Goal: Register for event/course

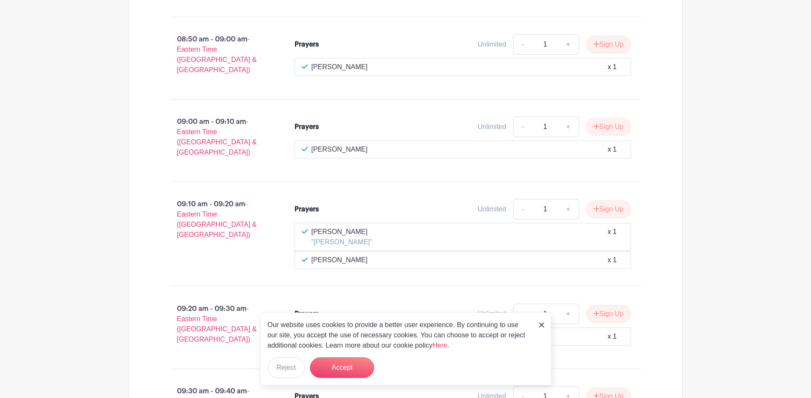
scroll to position [983, 0]
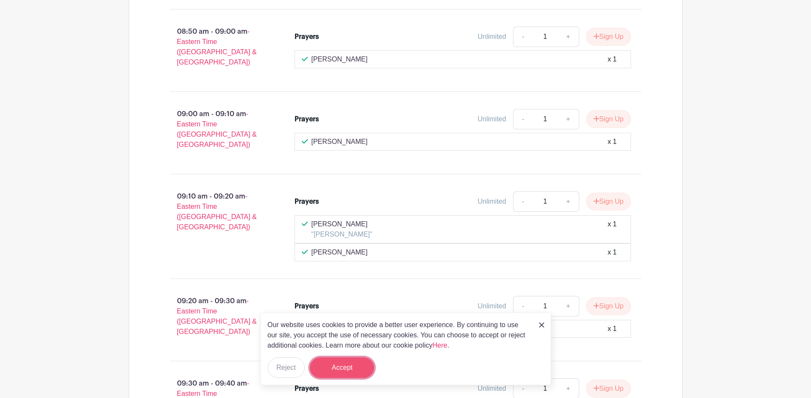
click at [342, 368] on button "Accept" at bounding box center [342, 368] width 64 height 21
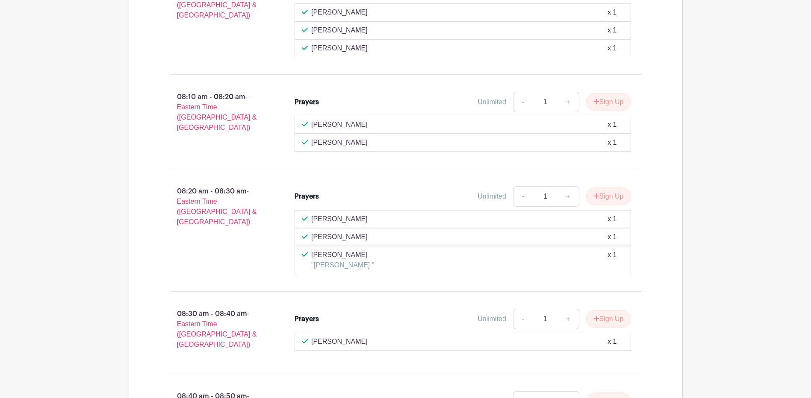
scroll to position [556, 0]
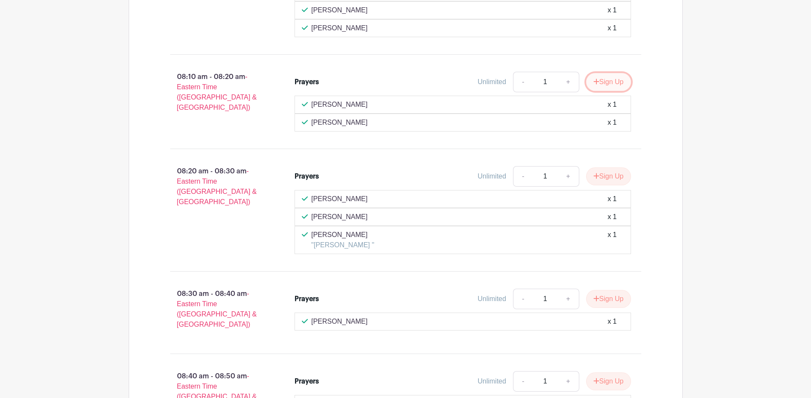
click at [608, 80] on button "Sign Up" at bounding box center [608, 82] width 45 height 18
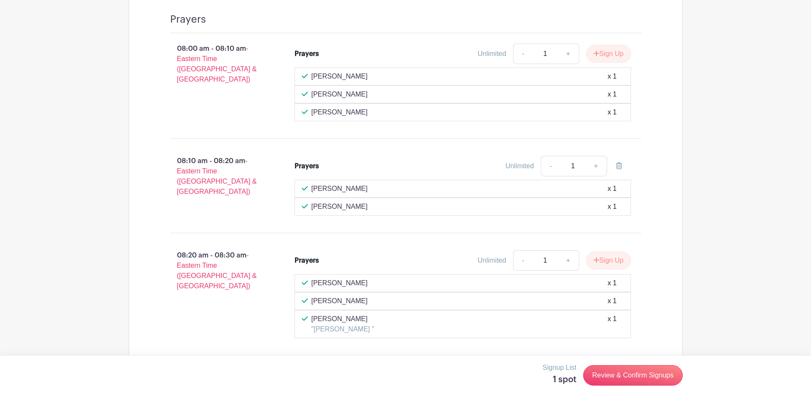
scroll to position [470, 0]
click at [575, 167] on input "1" at bounding box center [573, 167] width 26 height 21
click at [639, 376] on link "Review & Confirm Signups" at bounding box center [632, 375] width 99 height 21
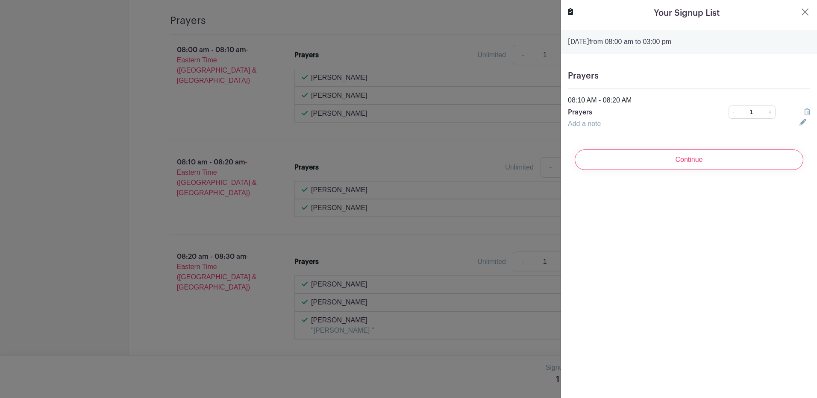
click at [656, 68] on div "Prayers 08:10 AM - 08:20 AM Prayers - 1 + Add a note" at bounding box center [689, 100] width 256 height 72
click at [634, 80] on h5 "Prayers" at bounding box center [689, 76] width 242 height 10
click at [627, 122] on div "Add a note" at bounding box center [679, 124] width 232 height 10
click at [601, 124] on link "Add a note" at bounding box center [584, 123] width 33 height 7
click at [591, 129] on input "text" at bounding box center [678, 129] width 221 height 21
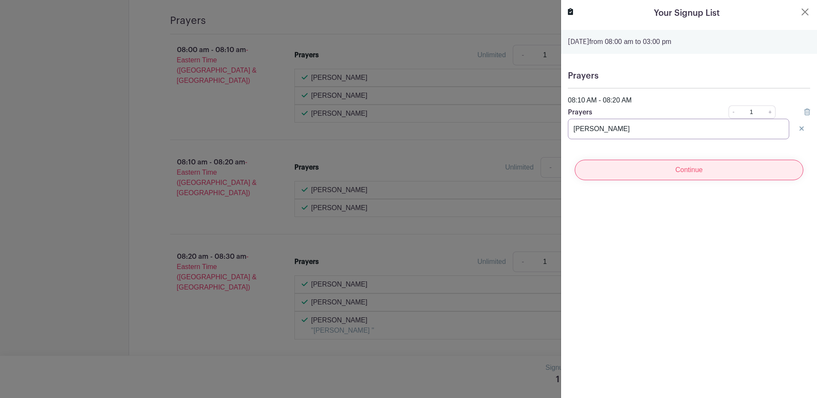
type input "[PERSON_NAME]"
click at [678, 170] on input "Continue" at bounding box center [689, 170] width 229 height 21
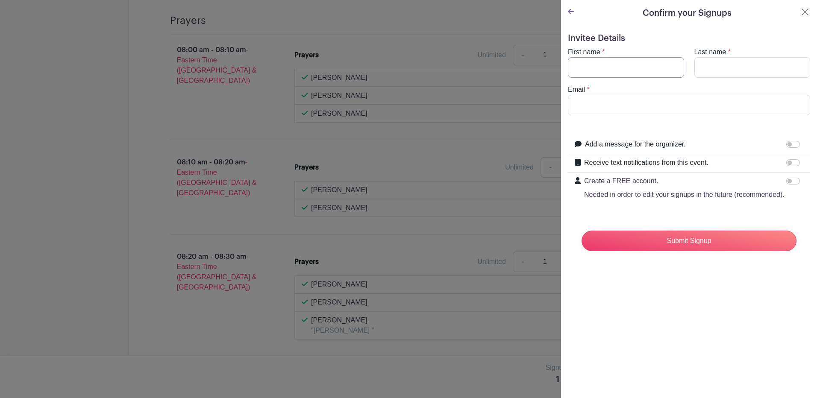
click at [589, 68] on input "First name" at bounding box center [626, 67] width 116 height 21
type input "[PERSON_NAME]"
type input "Snow"
type input "[EMAIL_ADDRESS][DOMAIN_NAME]"
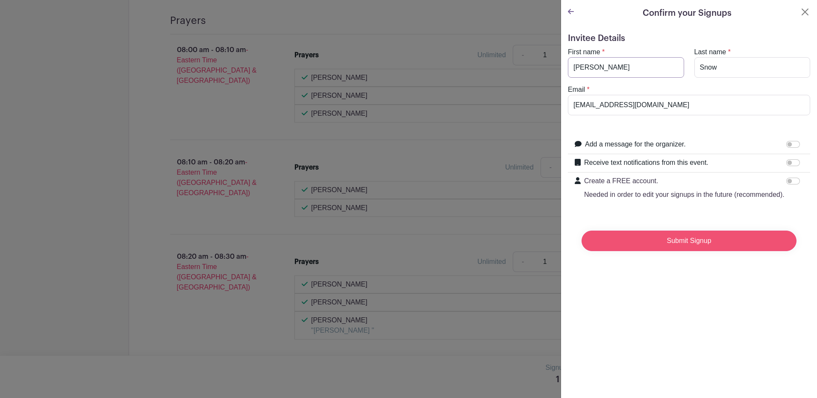
type input "[PERSON_NAME]"
click at [683, 249] on input "Submit Signup" at bounding box center [689, 241] width 215 height 21
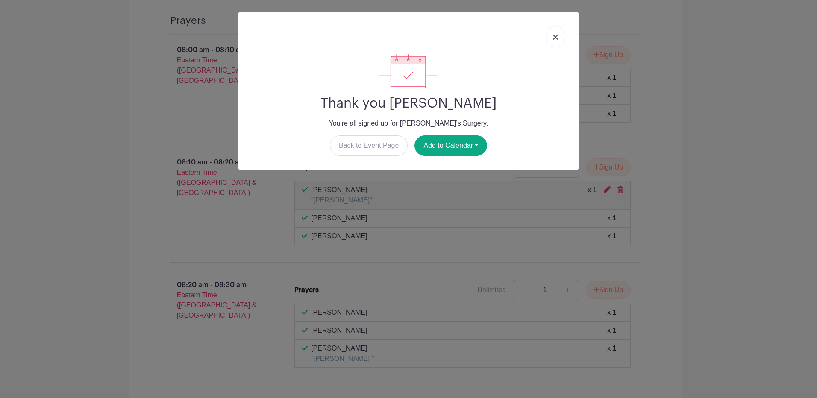
click at [556, 38] on img at bounding box center [555, 37] width 5 height 5
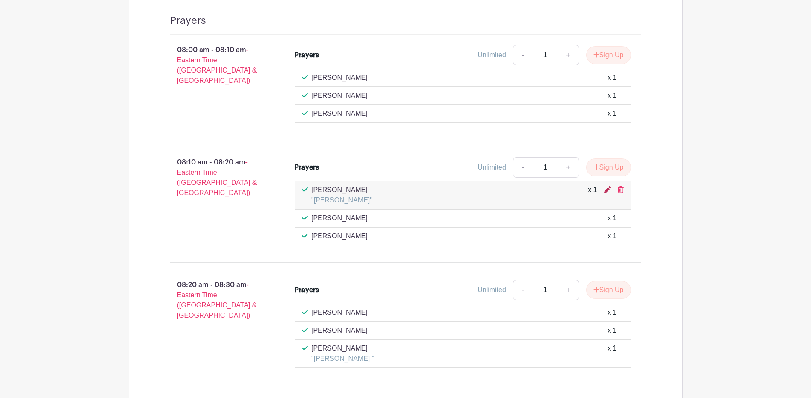
click at [607, 191] on icon at bounding box center [607, 189] width 7 height 7
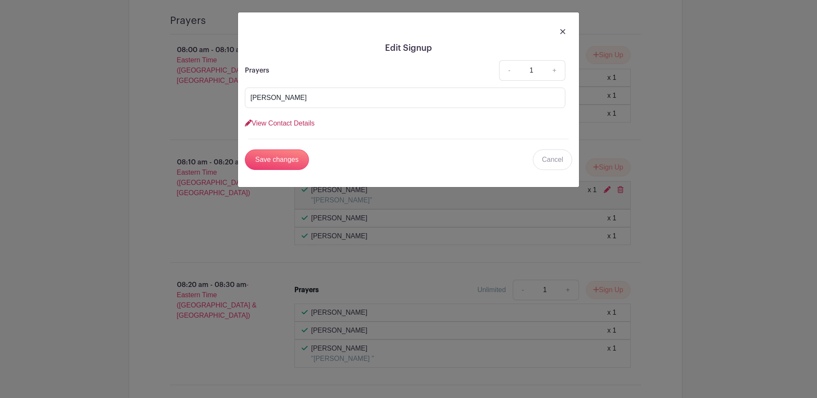
click at [303, 122] on link "View Contact Details" at bounding box center [280, 123] width 70 height 7
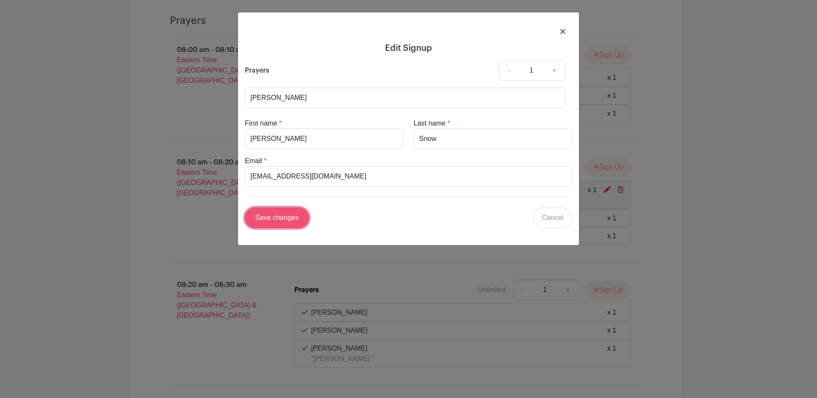
click at [279, 215] on input "Save changes" at bounding box center [277, 218] width 64 height 21
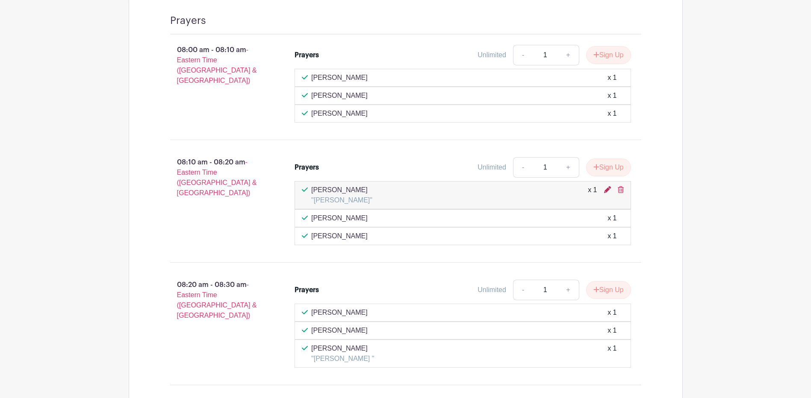
click at [606, 190] on icon at bounding box center [607, 189] width 7 height 7
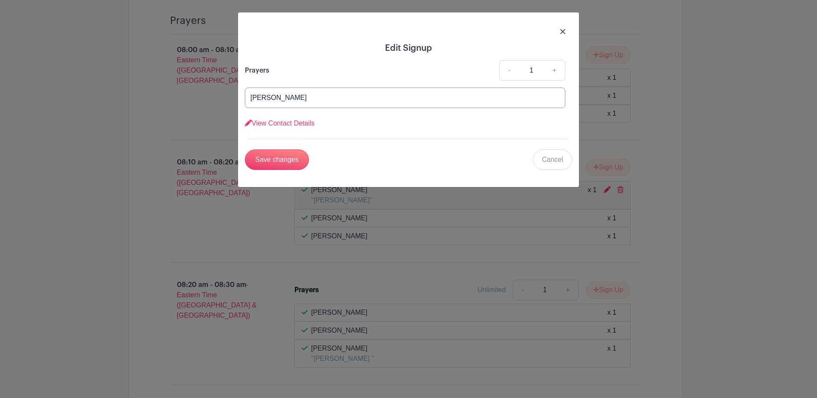
click at [296, 99] on input "[PERSON_NAME]" at bounding box center [405, 98] width 321 height 21
click at [557, 159] on link "Cancel" at bounding box center [552, 160] width 39 height 21
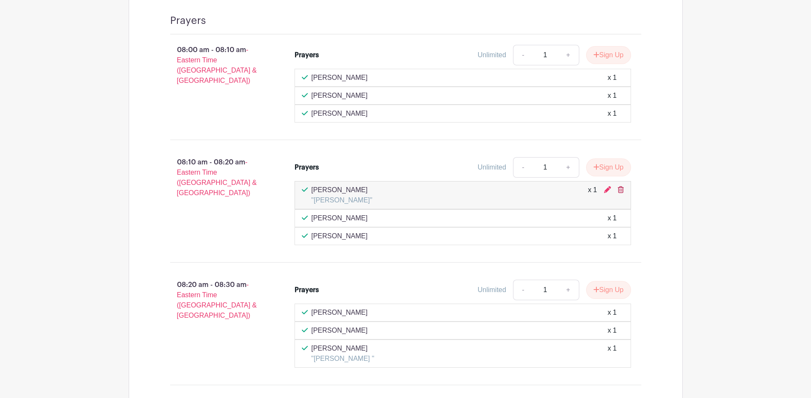
click at [621, 189] on icon at bounding box center [621, 189] width 6 height 7
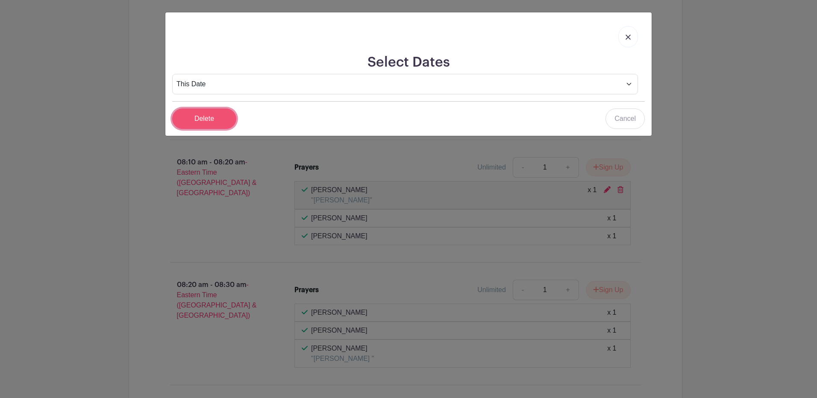
click at [203, 115] on input "Delete" at bounding box center [204, 119] width 64 height 21
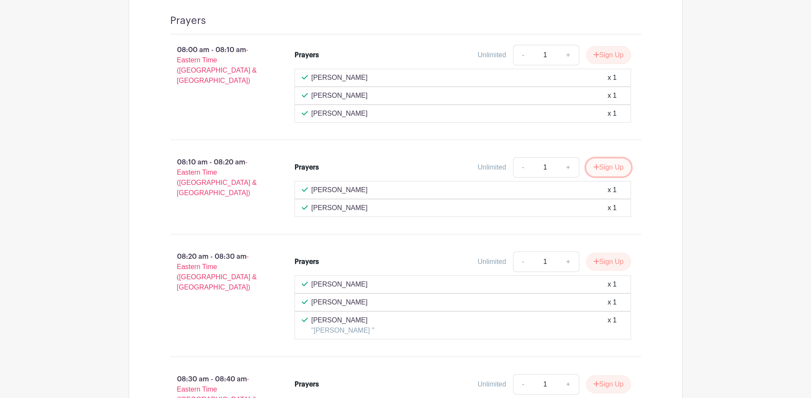
click at [609, 163] on button "Sign Up" at bounding box center [608, 168] width 45 height 18
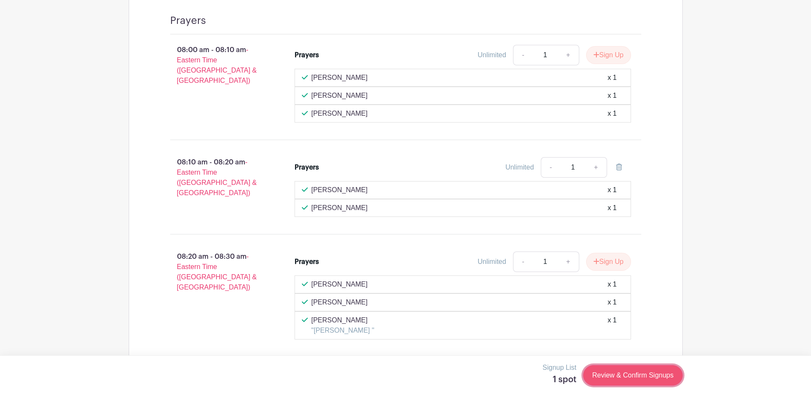
click at [611, 377] on link "Review & Confirm Signups" at bounding box center [632, 375] width 99 height 21
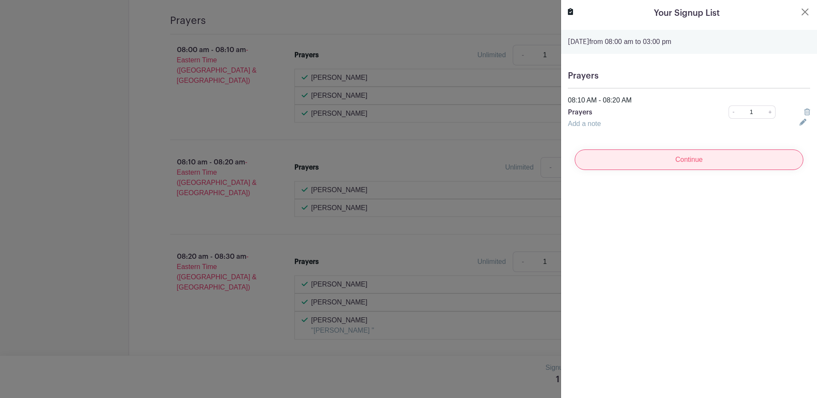
click at [689, 160] on input "Continue" at bounding box center [689, 160] width 229 height 21
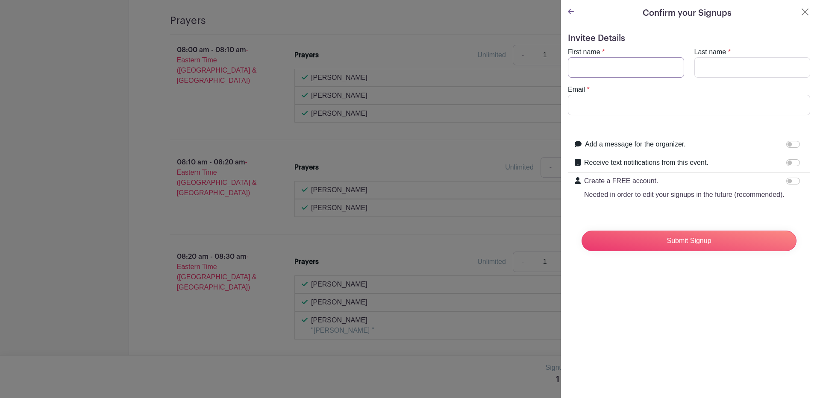
click at [625, 68] on input "First name" at bounding box center [626, 67] width 116 height 21
type input "[PERSON_NAME]"
type input "Snow"
type input "[EMAIL_ADDRESS][DOMAIN_NAME]"
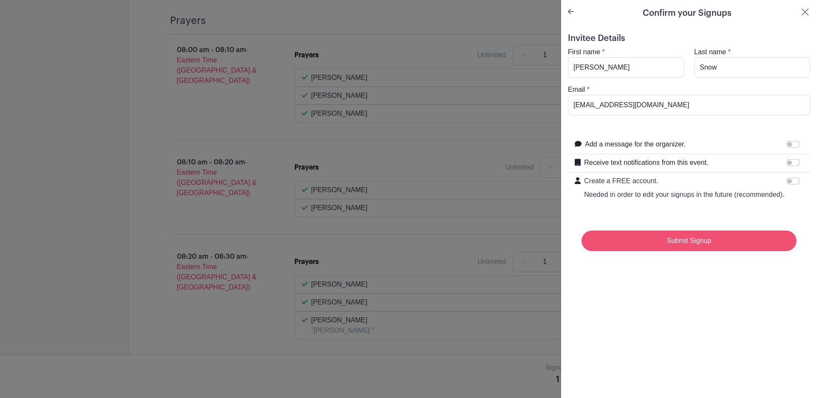
click at [689, 250] on input "Submit Signup" at bounding box center [689, 241] width 215 height 21
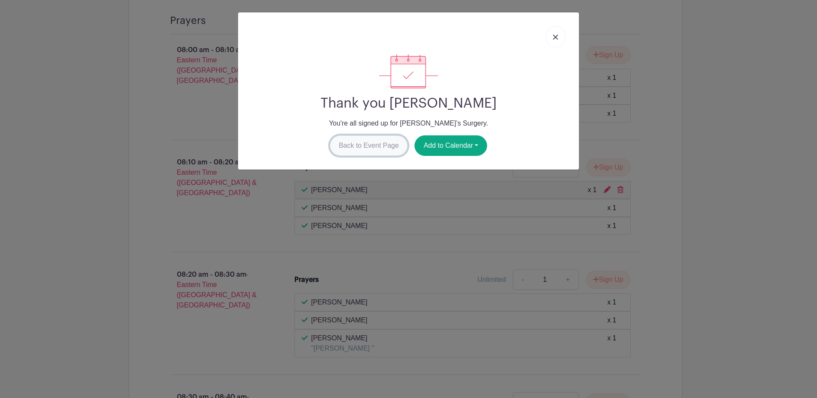
click at [385, 144] on link "Back to Event Page" at bounding box center [369, 145] width 78 height 21
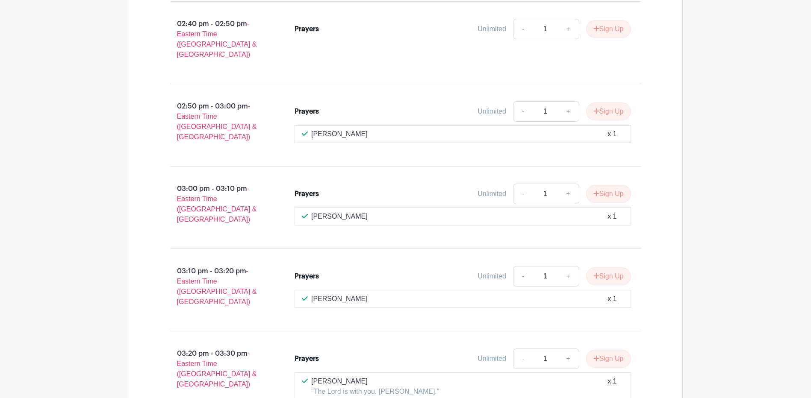
scroll to position [4061, 0]
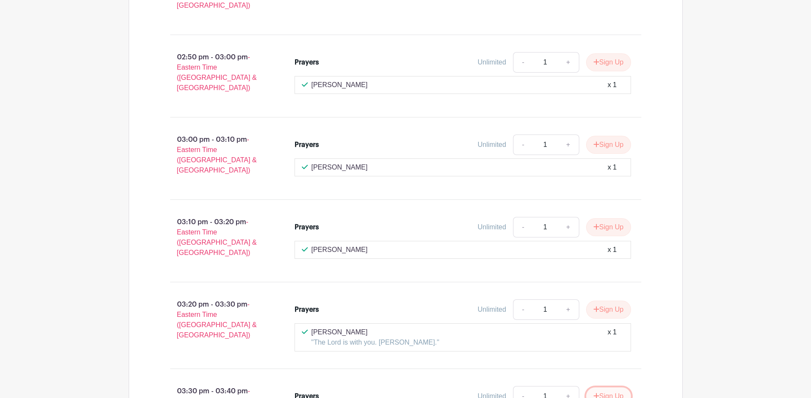
click at [608, 388] on button "Sign Up" at bounding box center [608, 397] width 45 height 18
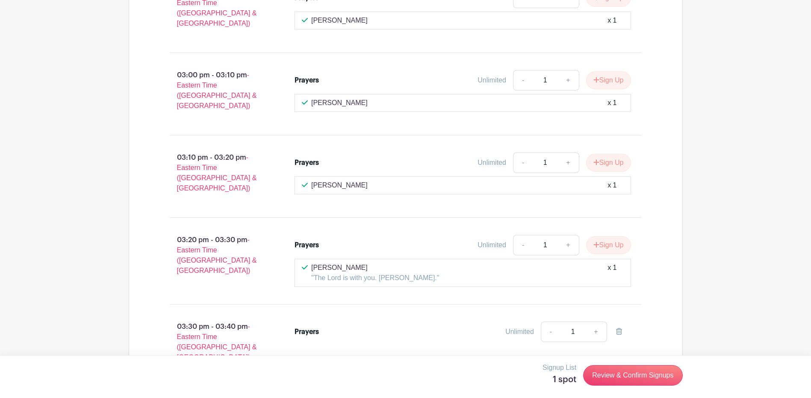
scroll to position [4126, 0]
click at [642, 373] on link "Review & Confirm Signups" at bounding box center [632, 375] width 99 height 21
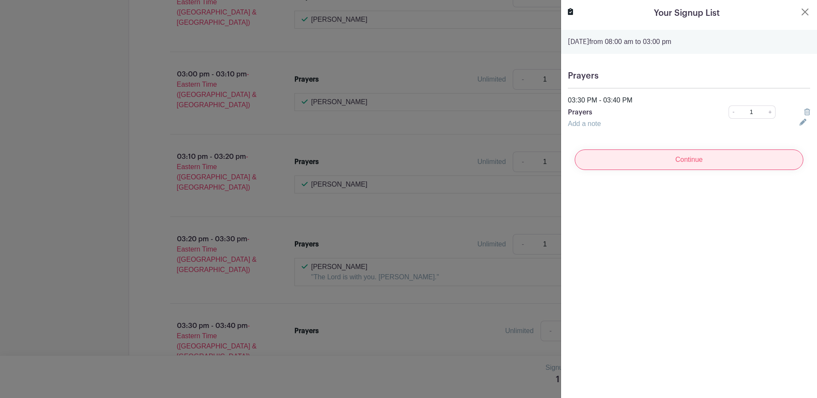
click at [673, 159] on input "Continue" at bounding box center [689, 160] width 229 height 21
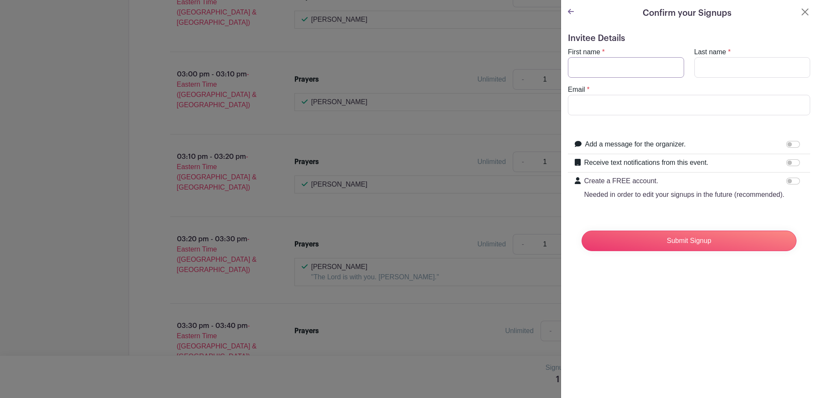
click at [595, 63] on input "First name" at bounding box center [626, 67] width 116 height 21
type input "[PERSON_NAME]"
type input "Snow"
type input "[EMAIL_ADDRESS][DOMAIN_NAME]"
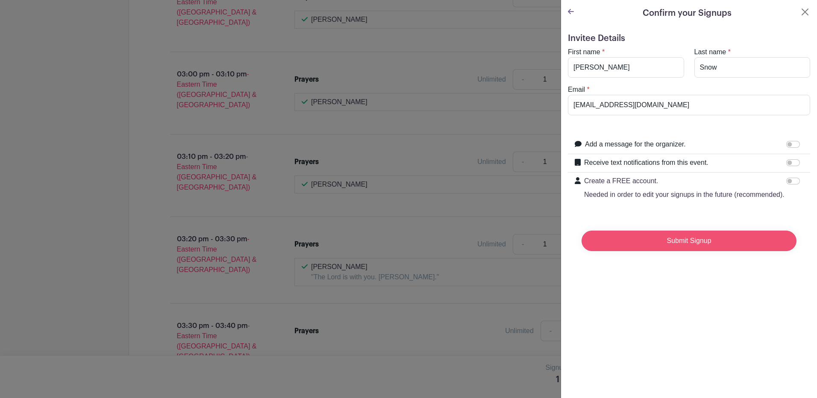
click at [682, 251] on input "Submit Signup" at bounding box center [689, 241] width 215 height 21
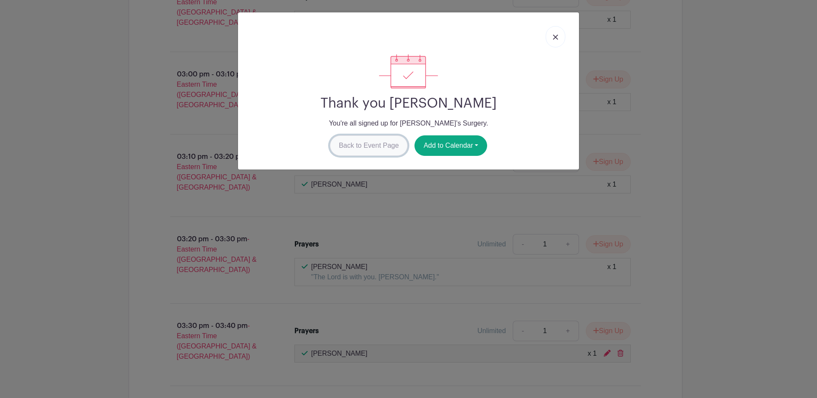
click at [380, 147] on link "Back to Event Page" at bounding box center [369, 145] width 78 height 21
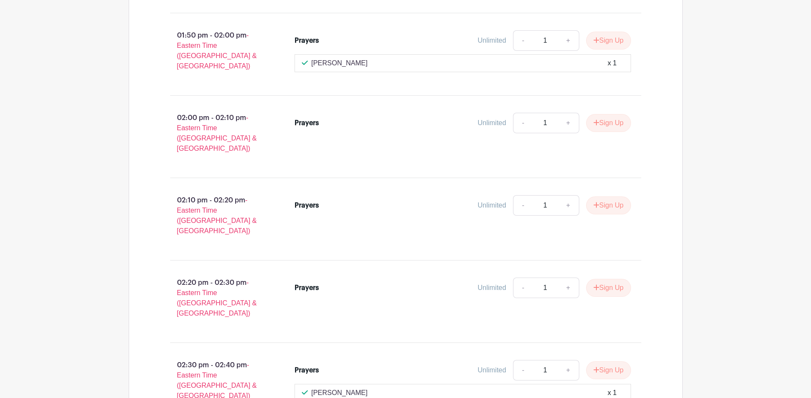
scroll to position [3404, 0]
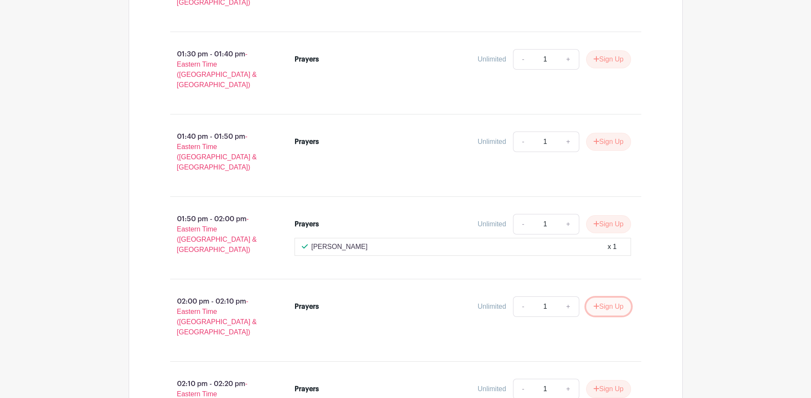
click at [606, 298] on button "Sign Up" at bounding box center [608, 307] width 45 height 18
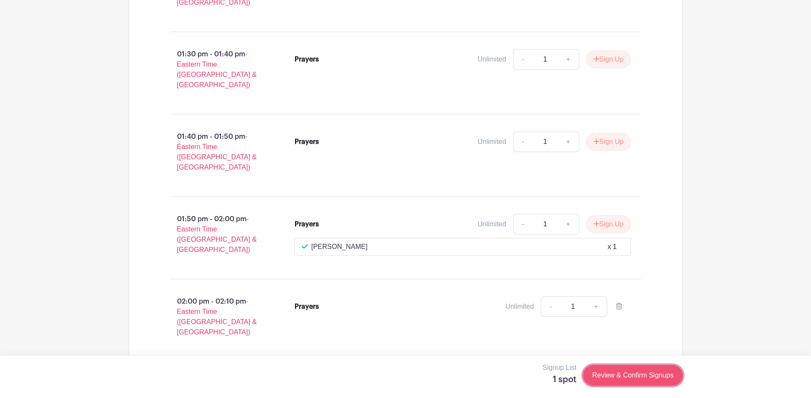
click at [629, 371] on link "Review & Confirm Signups" at bounding box center [632, 375] width 99 height 21
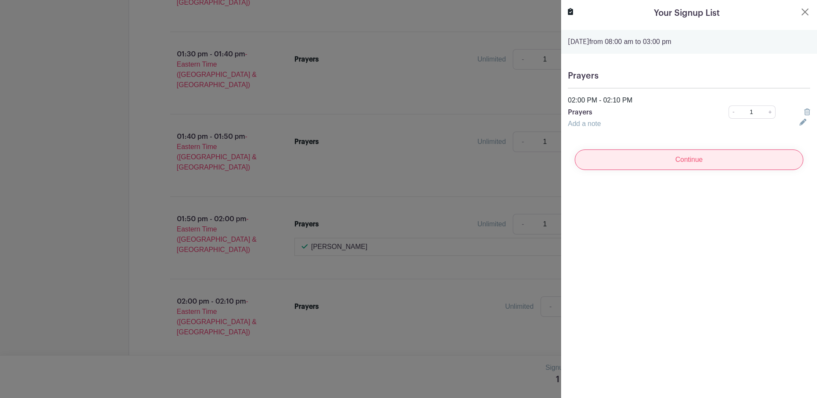
click at [692, 158] on input "Continue" at bounding box center [689, 160] width 229 height 21
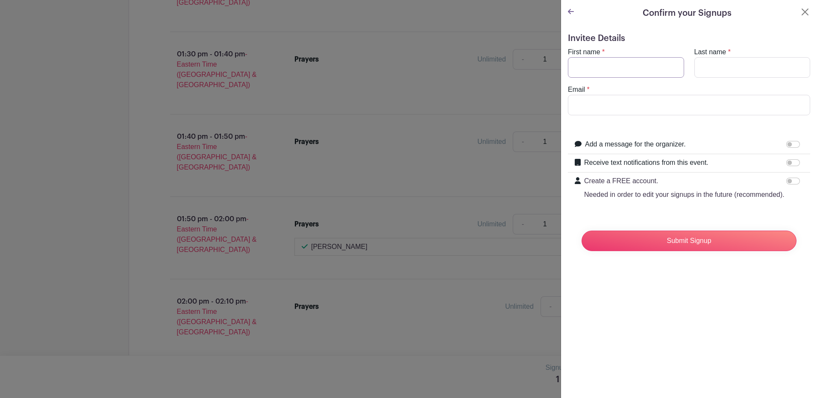
click at [607, 68] on input "First name" at bounding box center [626, 67] width 116 height 21
type input "[PERSON_NAME]"
type input "Snow"
type input "[EMAIL_ADDRESS][DOMAIN_NAME]"
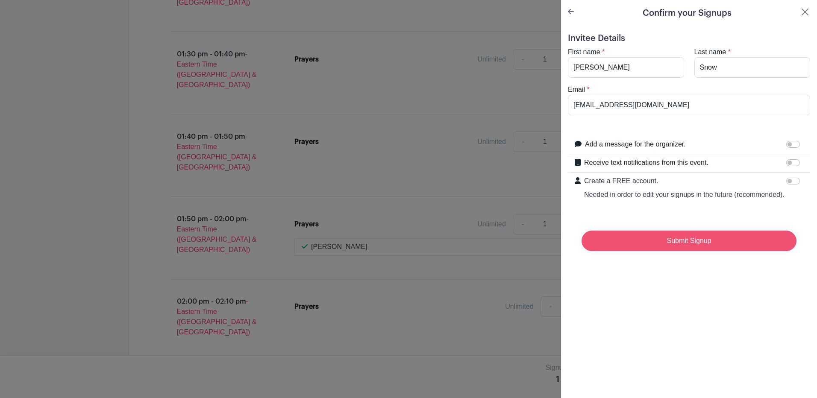
click at [688, 249] on input "Submit Signup" at bounding box center [689, 241] width 215 height 21
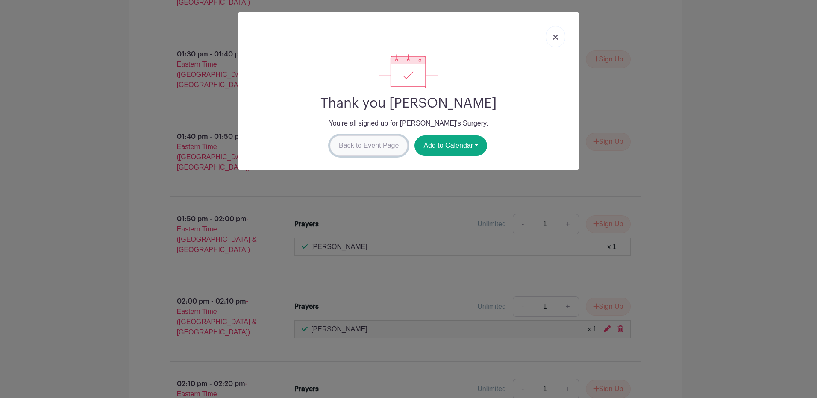
click at [378, 146] on link "Back to Event Page" at bounding box center [369, 145] width 78 height 21
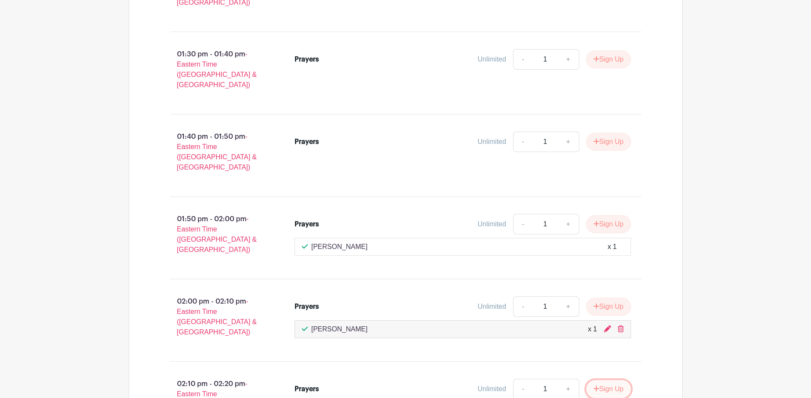
click at [614, 380] on button "Sign Up" at bounding box center [608, 389] width 45 height 18
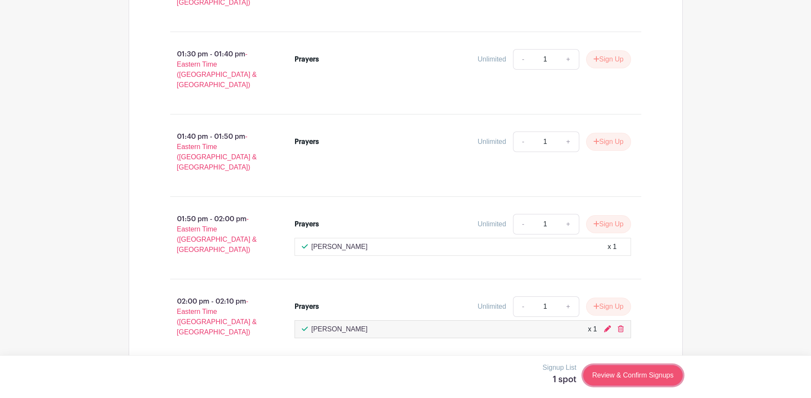
click at [628, 372] on link "Review & Confirm Signups" at bounding box center [632, 375] width 99 height 21
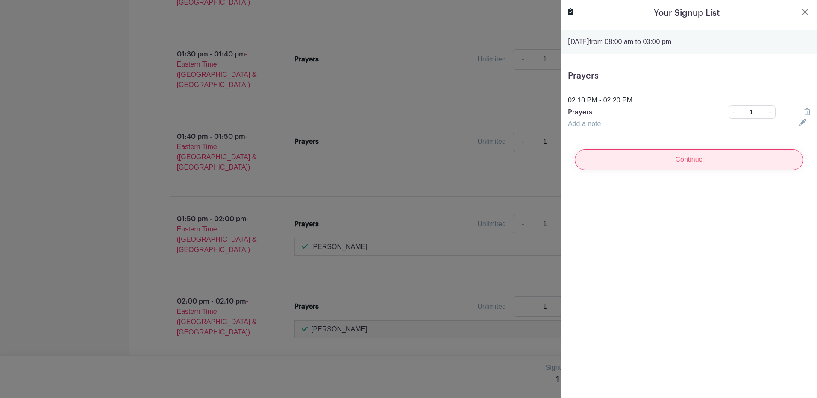
click at [664, 158] on input "Continue" at bounding box center [689, 160] width 229 height 21
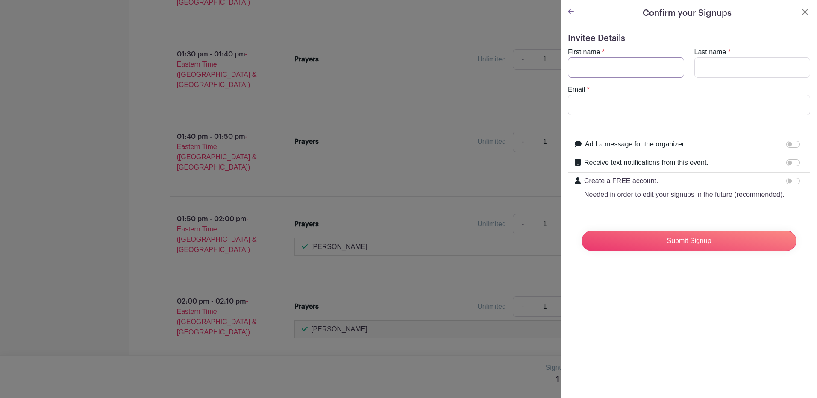
click at [599, 66] on input "First name" at bounding box center [626, 67] width 116 height 21
type input "[PERSON_NAME]"
type input "Snow"
type input "[EMAIL_ADDRESS][DOMAIN_NAME]"
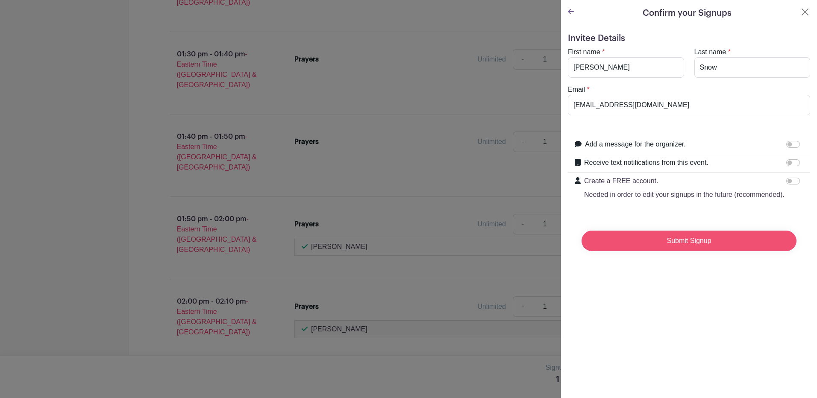
click at [690, 251] on input "Submit Signup" at bounding box center [689, 241] width 215 height 21
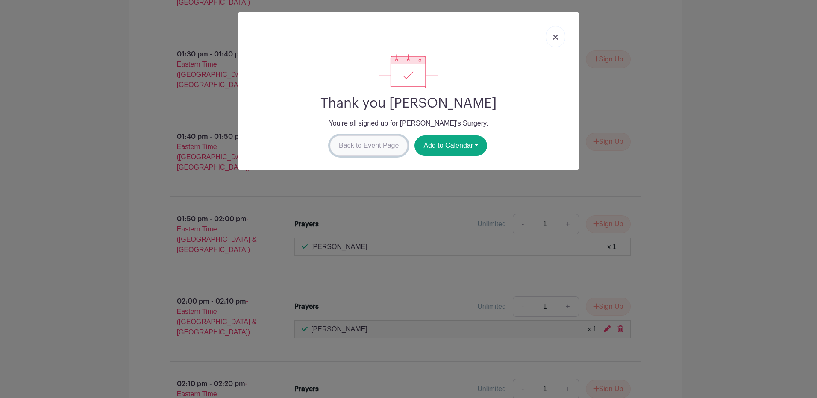
click at [356, 145] on link "Back to Event Page" at bounding box center [369, 145] width 78 height 21
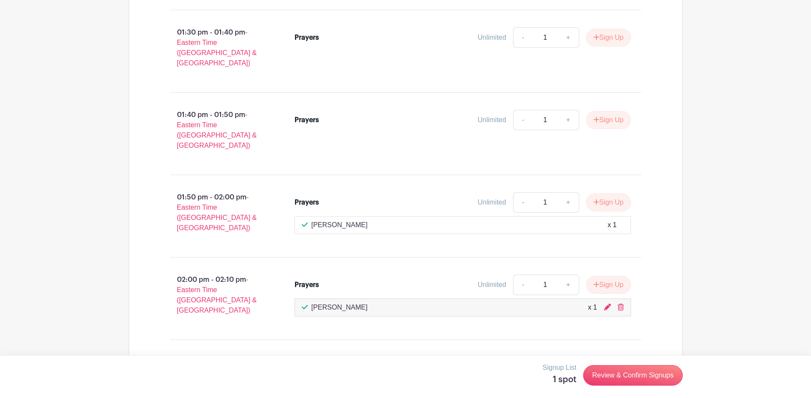
scroll to position [3446, 0]
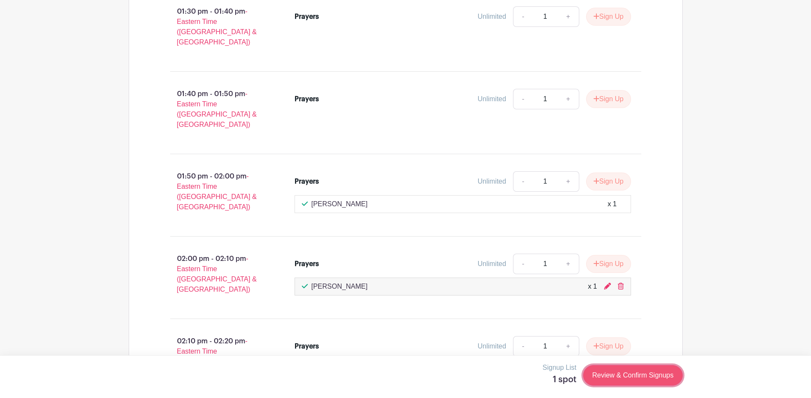
click at [634, 374] on link "Review & Confirm Signups" at bounding box center [632, 375] width 99 height 21
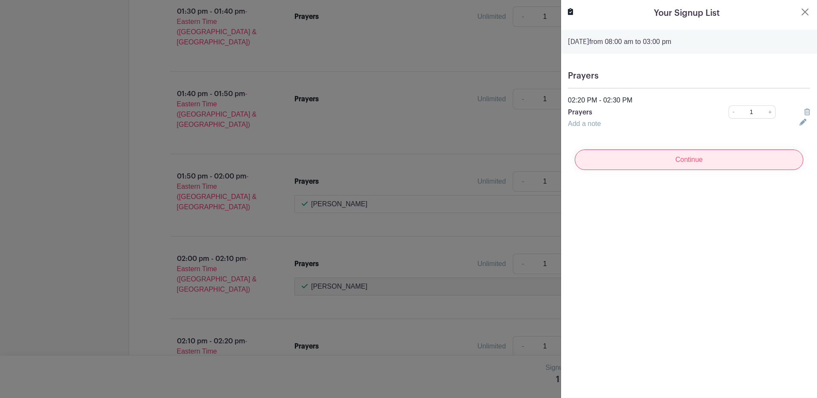
click at [684, 159] on input "Continue" at bounding box center [689, 160] width 229 height 21
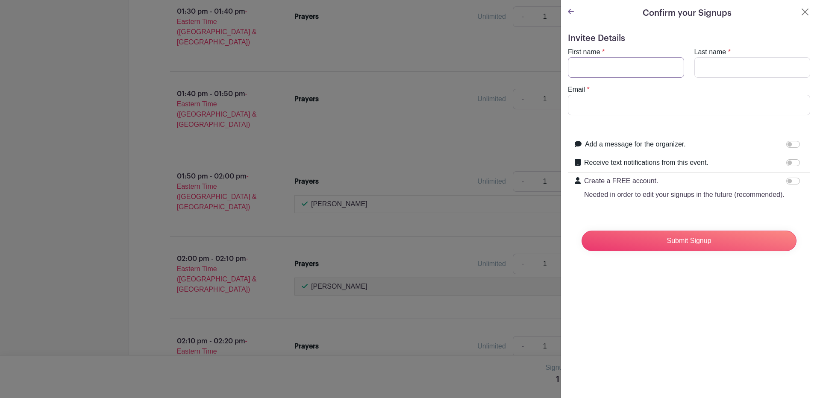
click at [630, 65] on input "First name" at bounding box center [626, 67] width 116 height 21
type input "[PERSON_NAME]"
type input "Snow"
type input "[EMAIL_ADDRESS][DOMAIN_NAME]"
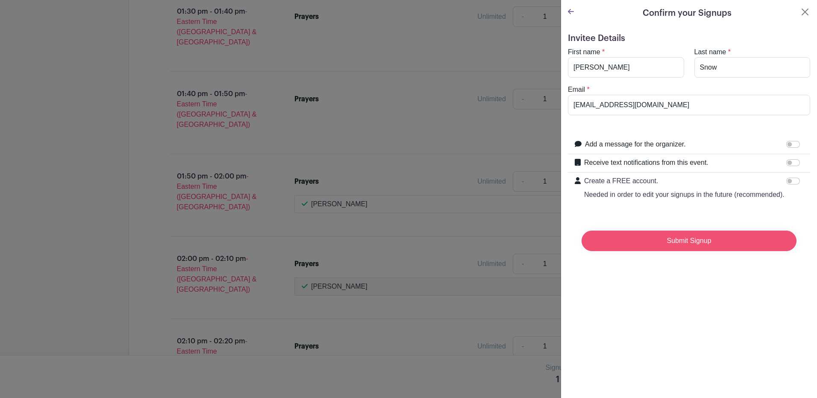
click at [687, 251] on input "Submit Signup" at bounding box center [689, 241] width 215 height 21
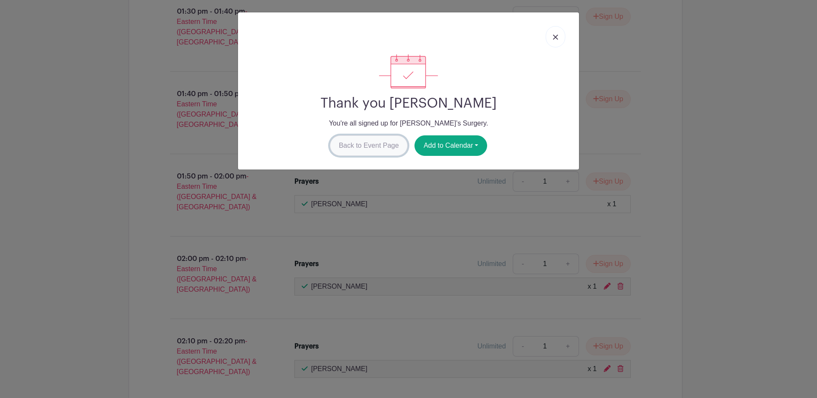
click at [383, 147] on link "Back to Event Page" at bounding box center [369, 145] width 78 height 21
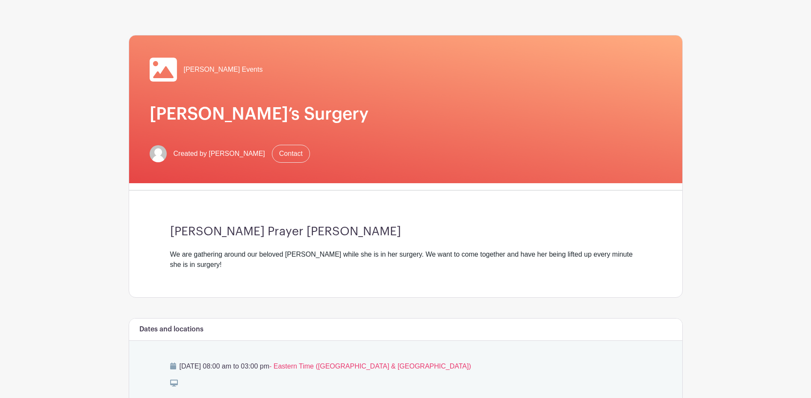
scroll to position [0, 0]
